Goal: Navigation & Orientation: Find specific page/section

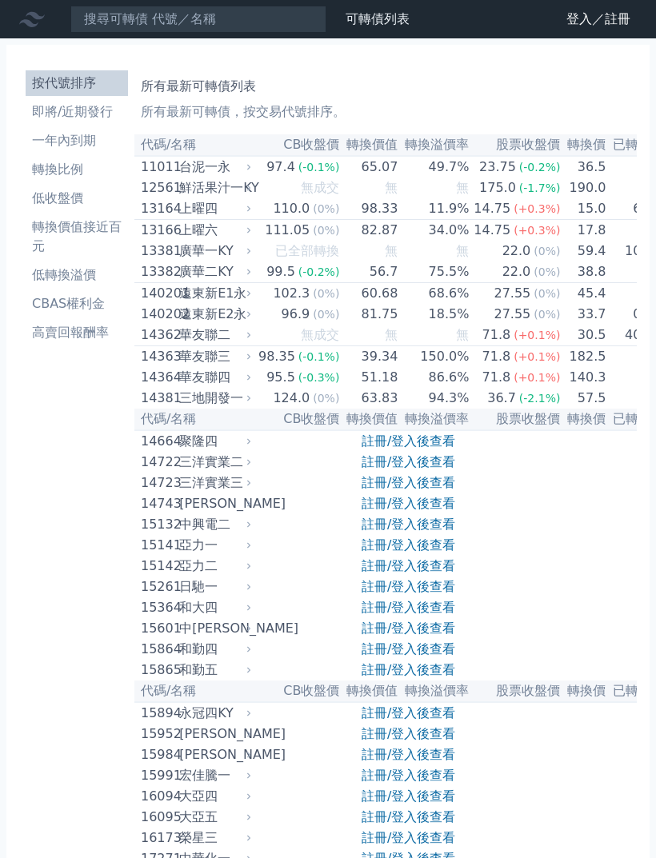
click at [588, 24] on link "登入／註冊" at bounding box center [598, 19] width 90 height 26
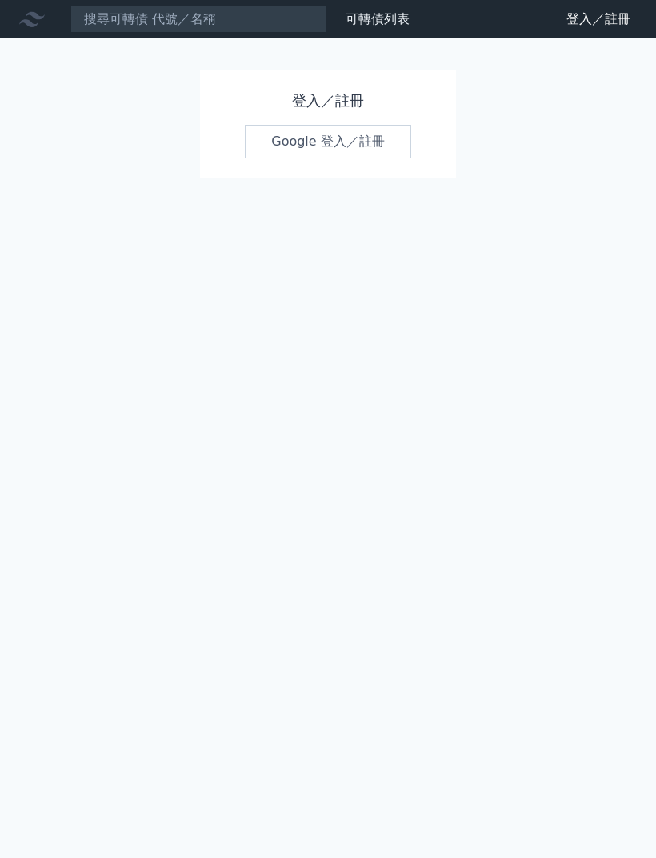
click at [382, 145] on link "Google 登入／註冊" at bounding box center [328, 142] width 166 height 34
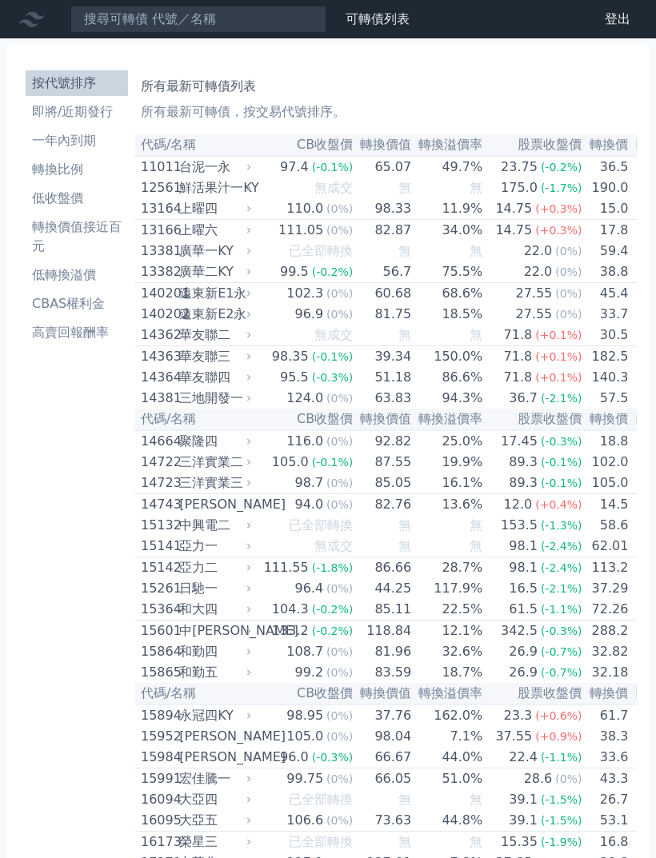
click at [94, 230] on li "轉換價值接近百元" at bounding box center [77, 237] width 102 height 38
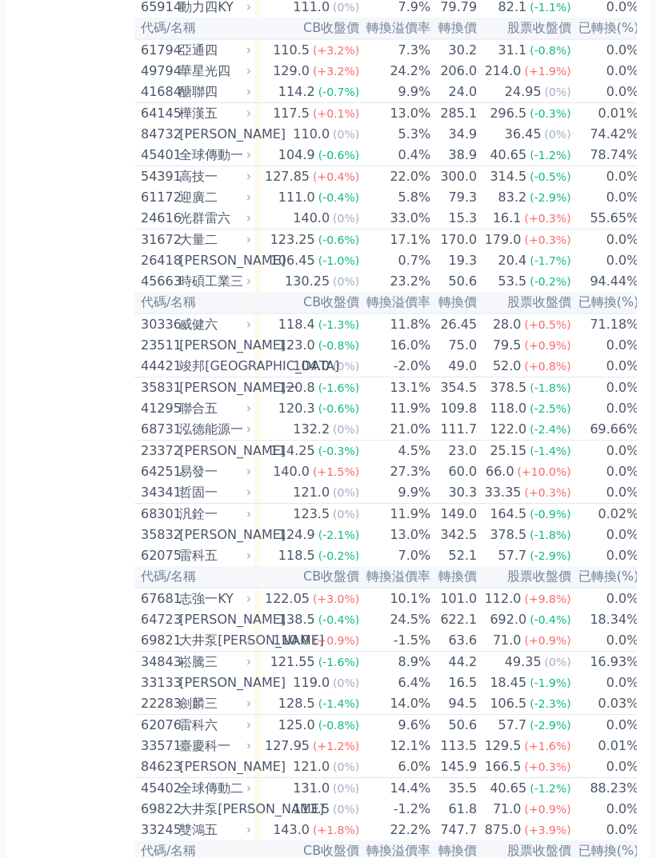
scroll to position [0, 60]
